Goal: Task Accomplishment & Management: Manage account settings

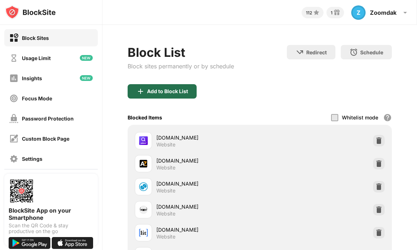
click at [156, 95] on div "Add to Block List" at bounding box center [162, 91] width 69 height 14
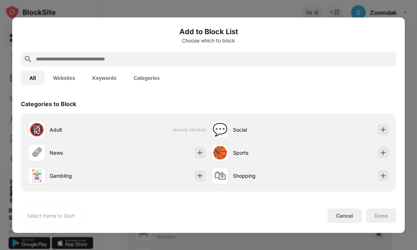
click at [163, 63] on input "text" at bounding box center [214, 59] width 358 height 9
paste input "**********"
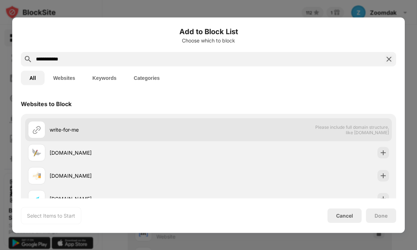
type input "**********"
click at [204, 124] on div "write-for-me" at bounding box center [118, 129] width 180 height 17
click at [72, 129] on div "write-for-me" at bounding box center [129, 130] width 159 height 8
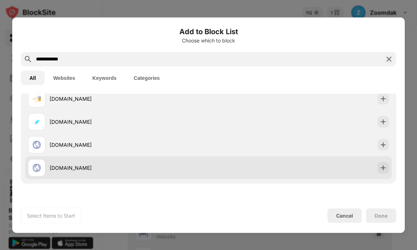
scroll to position [114, 0]
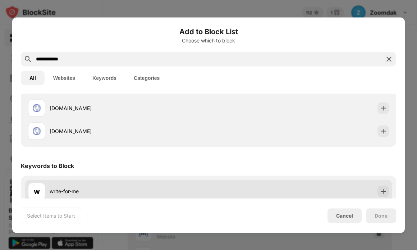
click at [84, 188] on div "write-for-me" at bounding box center [129, 192] width 159 height 8
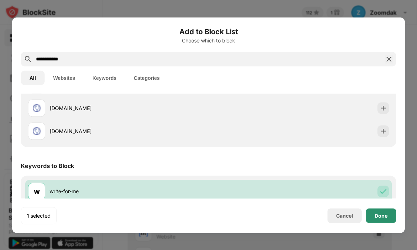
click at [384, 217] on div "Done" at bounding box center [380, 215] width 13 height 6
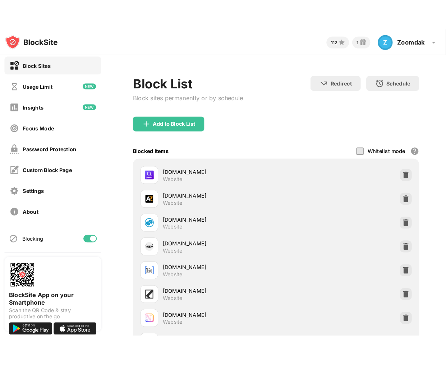
scroll to position [0, 0]
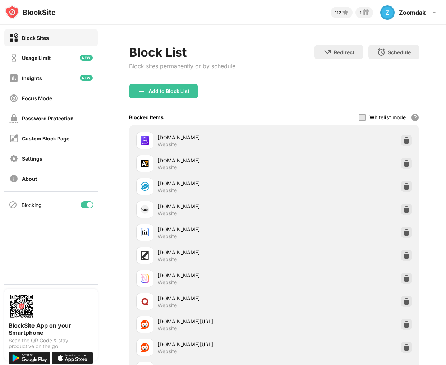
click at [50, 167] on div "Block Sites Usage Limit Insights Focus Mode Password Protection Custom Block Pa…" at bounding box center [51, 108] width 102 height 167
click at [50, 162] on div "Settings" at bounding box center [50, 158] width 93 height 17
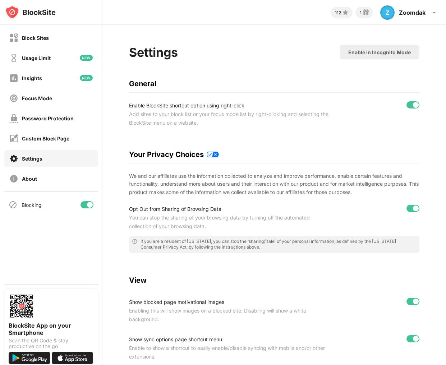
click at [255, 100] on div "Settings Enable in Incognito Mode General Enable BlockSite shortcut option usin…" at bounding box center [274, 269] width 290 height 449
